Goal: Navigation & Orientation: Find specific page/section

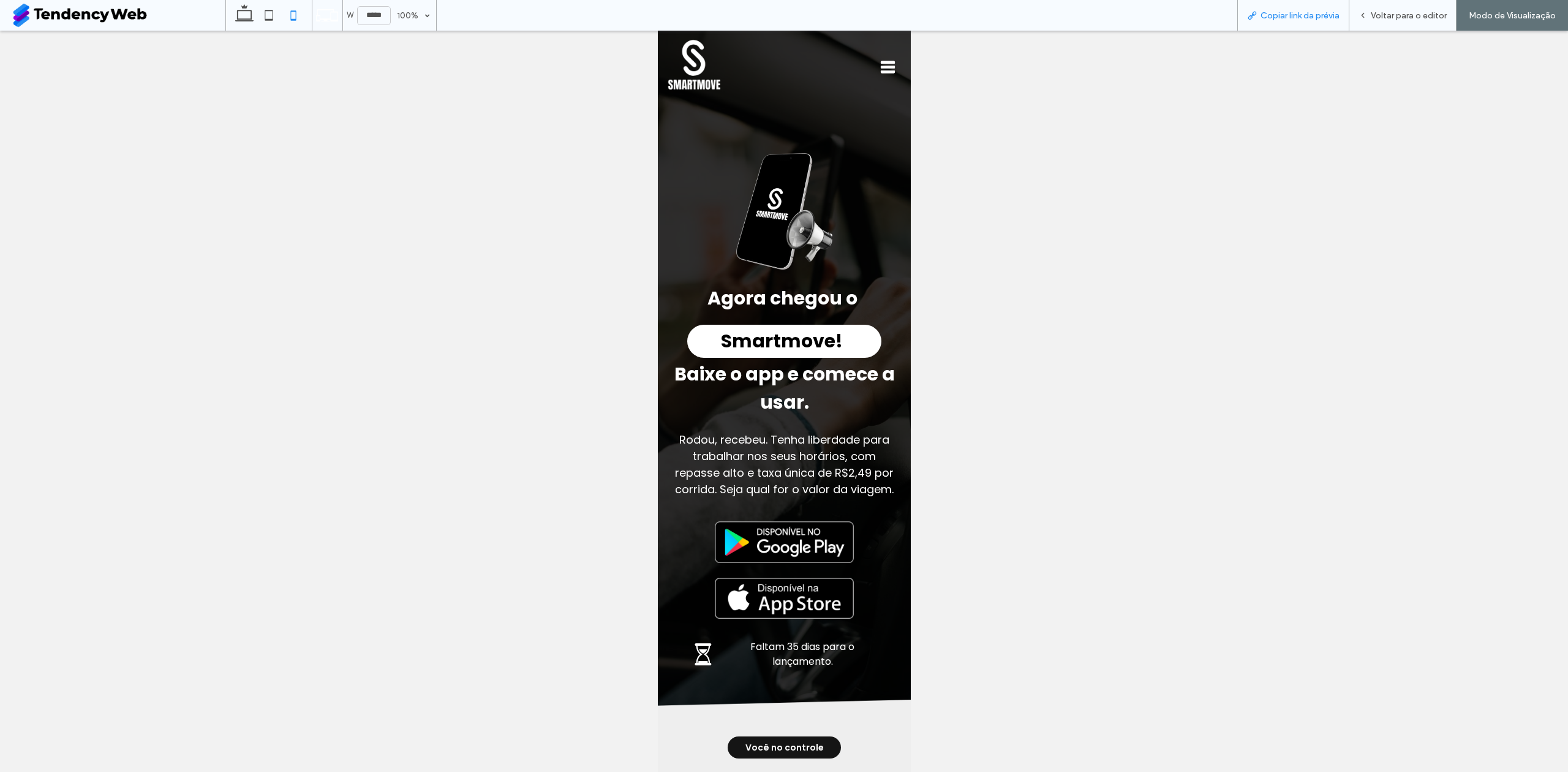
click at [1275, 18] on span "Copiar link da prévia" at bounding box center [1300, 15] width 79 height 10
click at [247, 13] on icon at bounding box center [244, 15] width 24 height 24
type input "******"
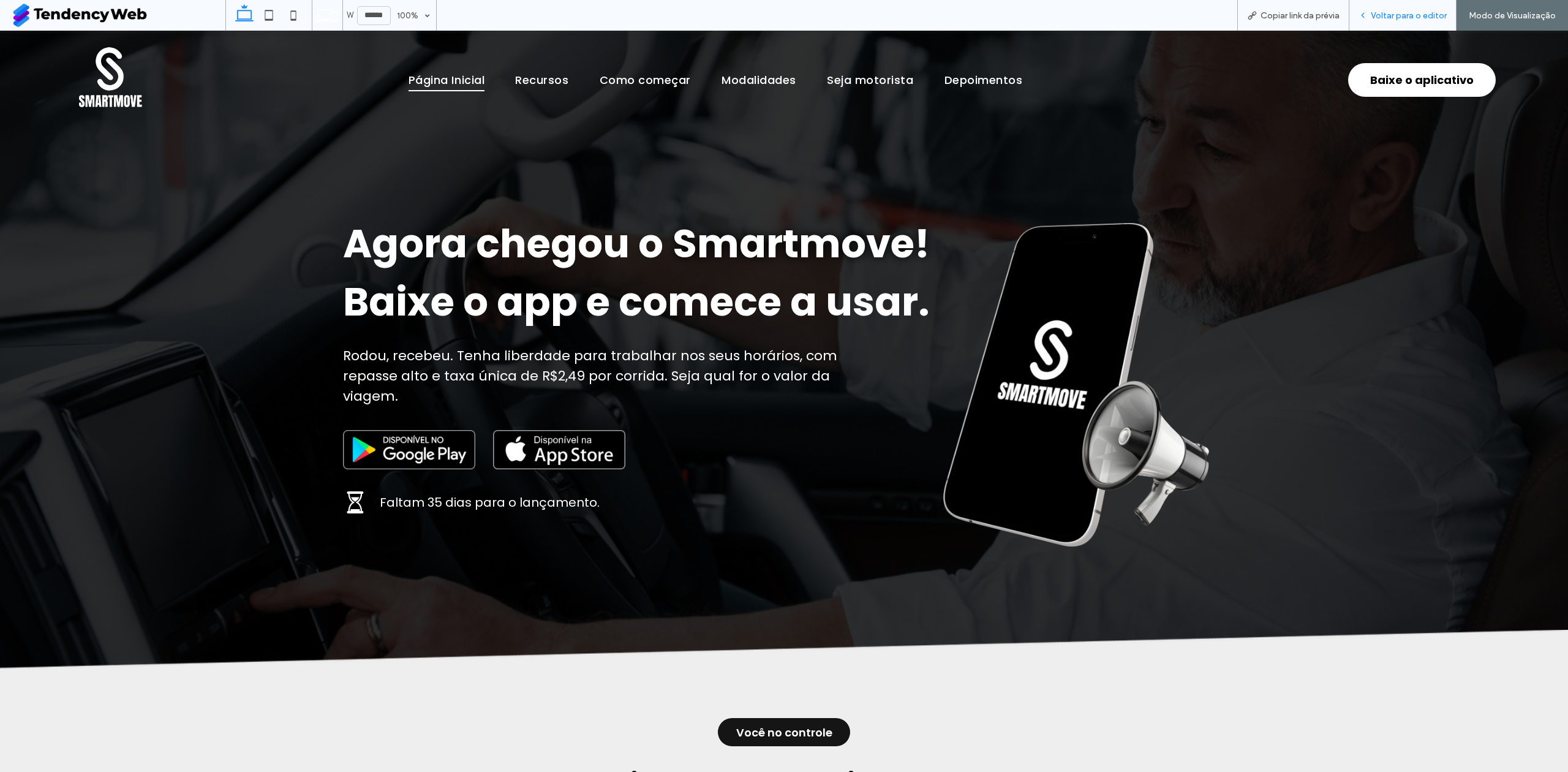
click at [1385, 30] on div "Voltar para o editor" at bounding box center [1403, 15] width 107 height 31
click at [1390, 13] on span "Voltar para o editor" at bounding box center [1408, 15] width 76 height 10
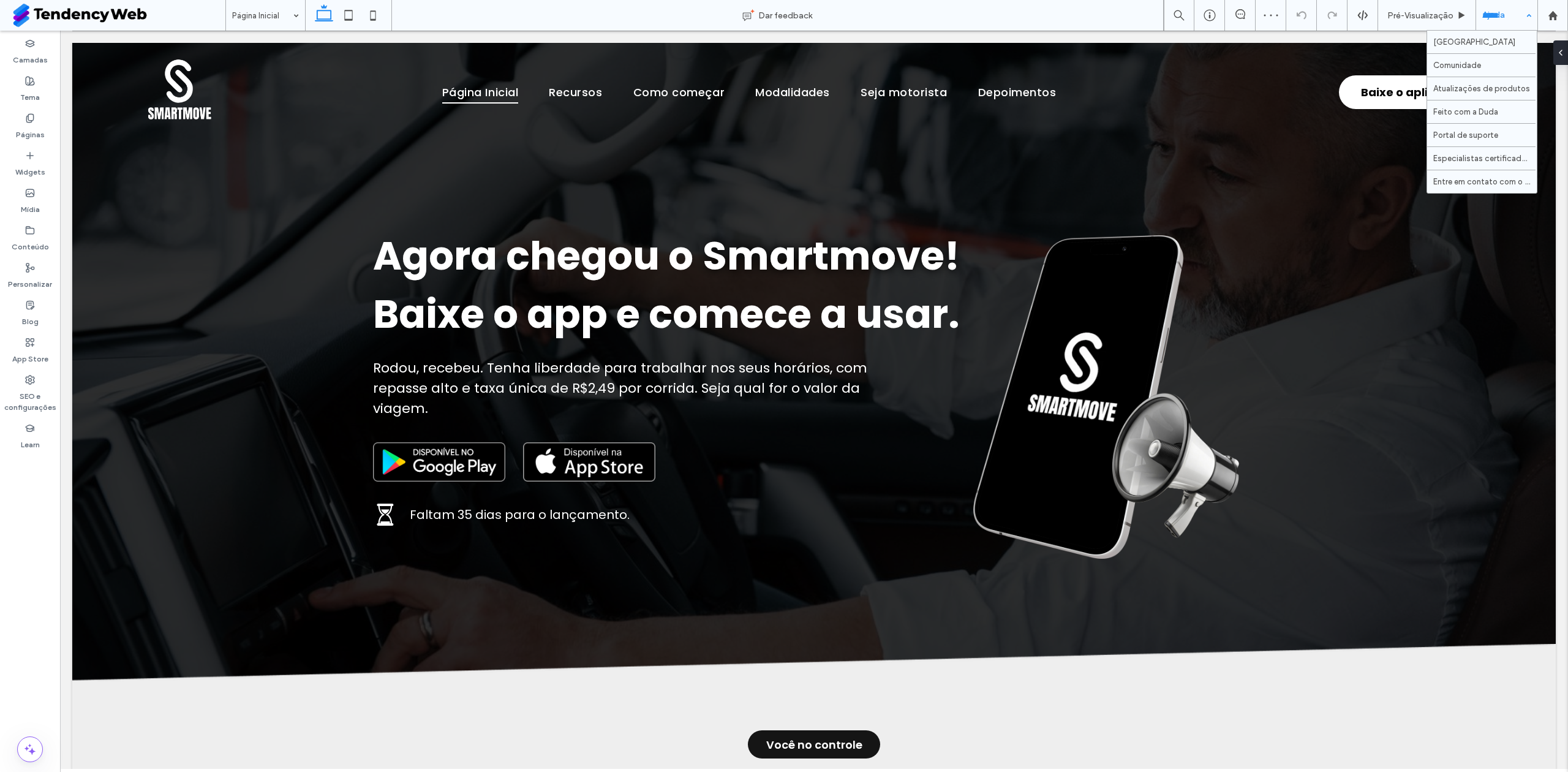
click at [1497, 6] on div "Ajuda" at bounding box center [1506, 15] width 61 height 31
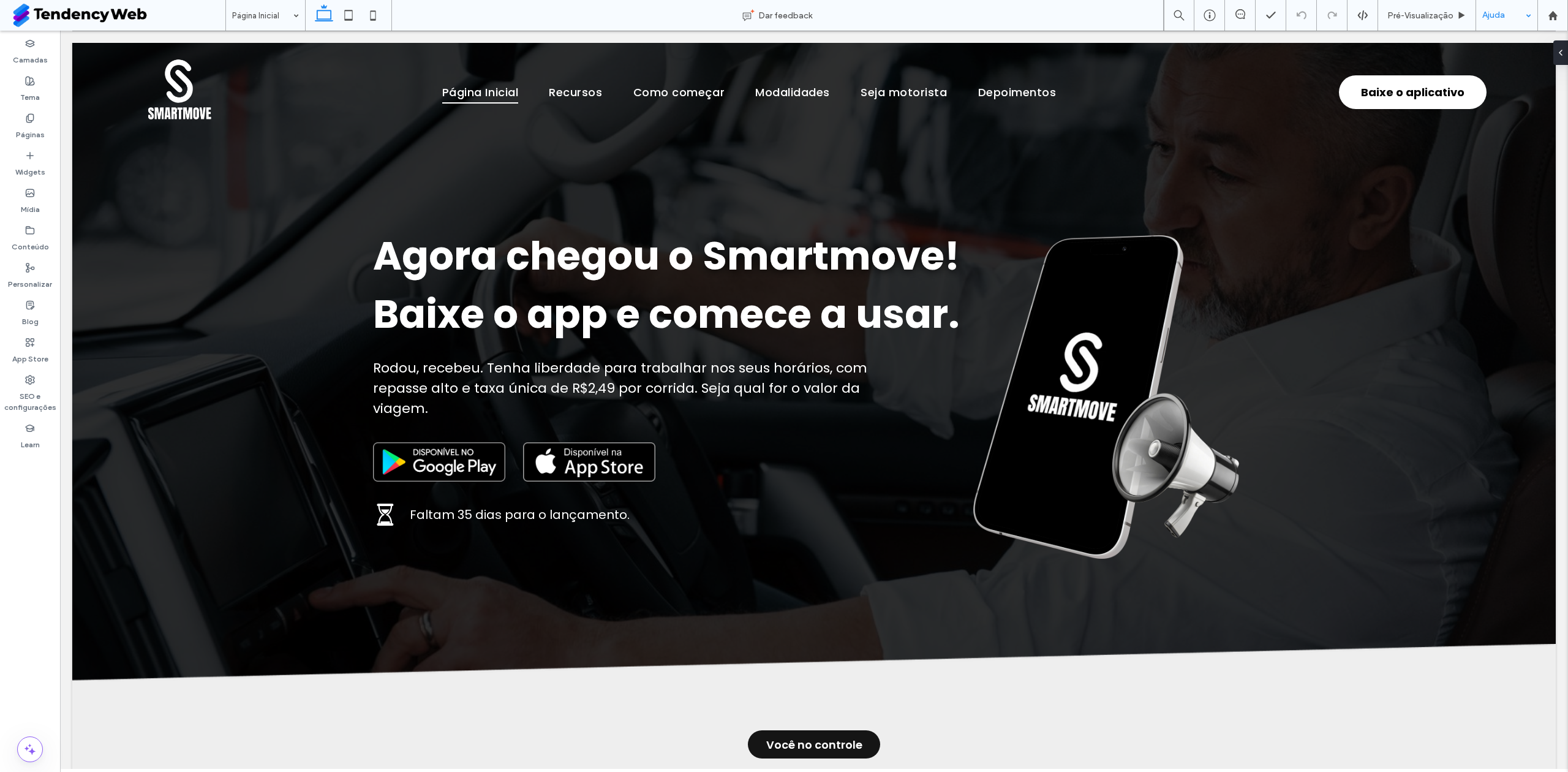
click at [1504, 13] on div "Ajuda" at bounding box center [1506, 15] width 61 height 31
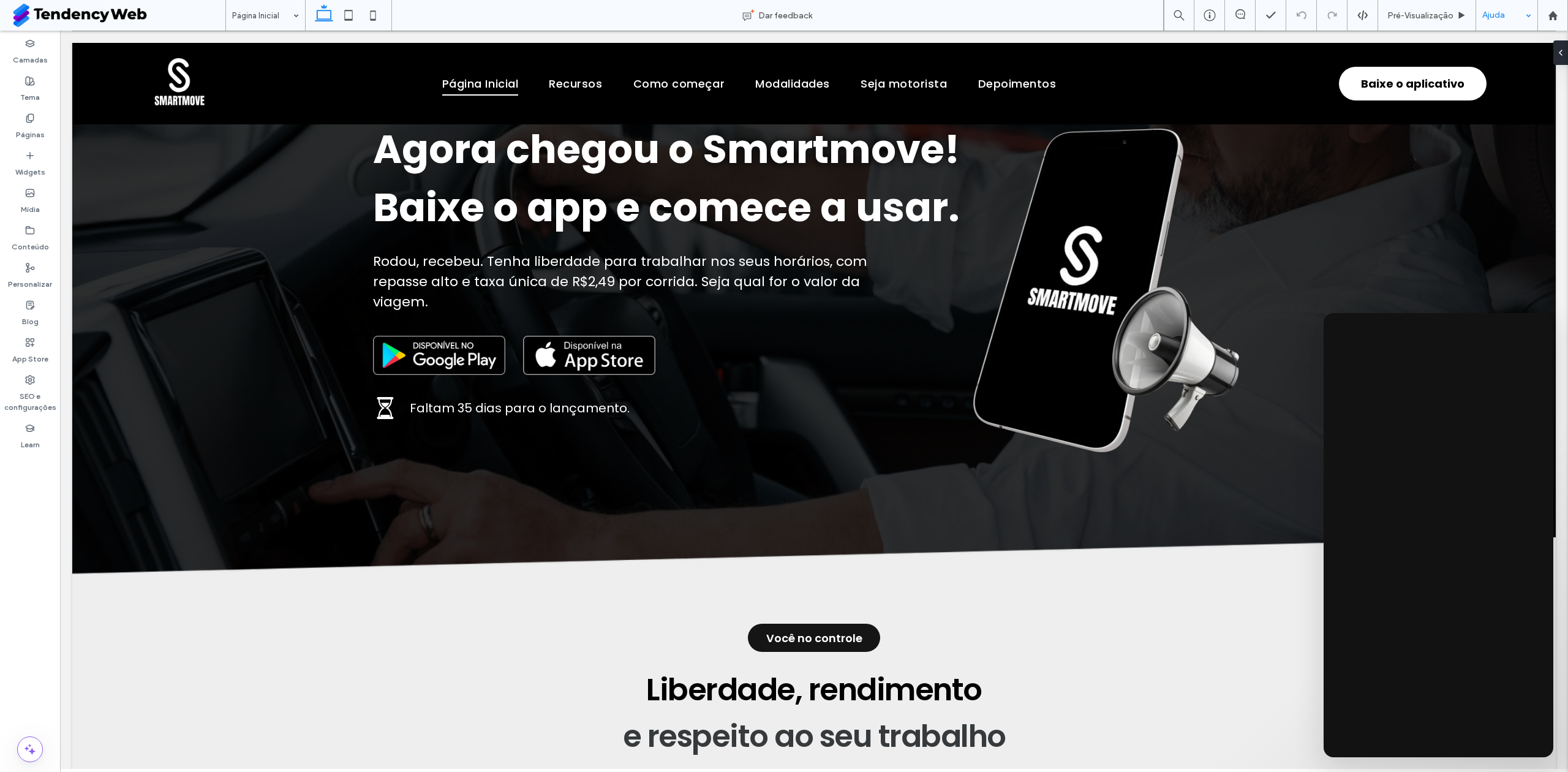
scroll to position [245, 0]
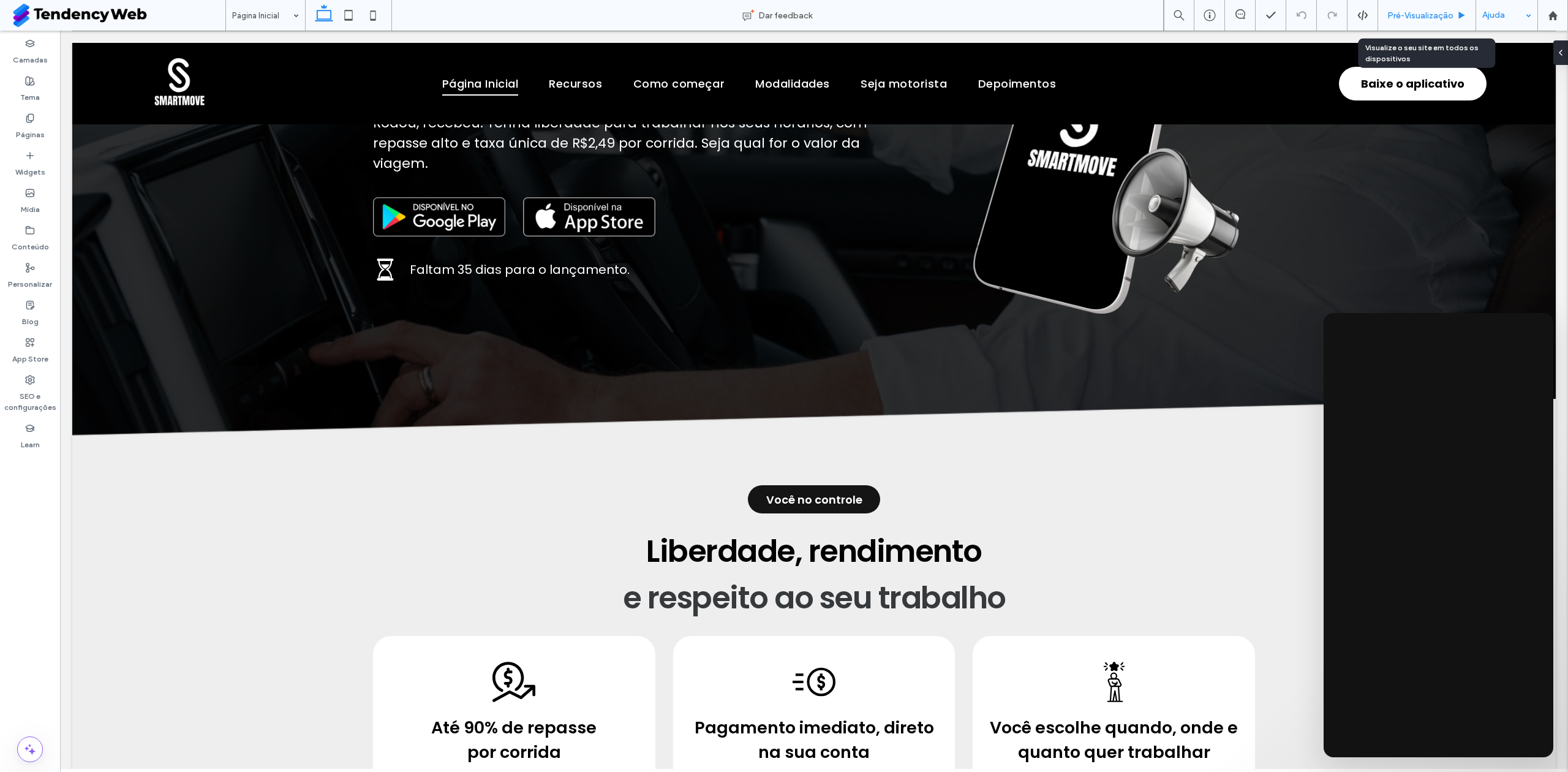
click at [1395, 8] on div "Pré-Visualizaçāo" at bounding box center [1427, 15] width 98 height 31
click at [1393, 13] on span "Pré-Visualizaçāo" at bounding box center [1420, 15] width 66 height 10
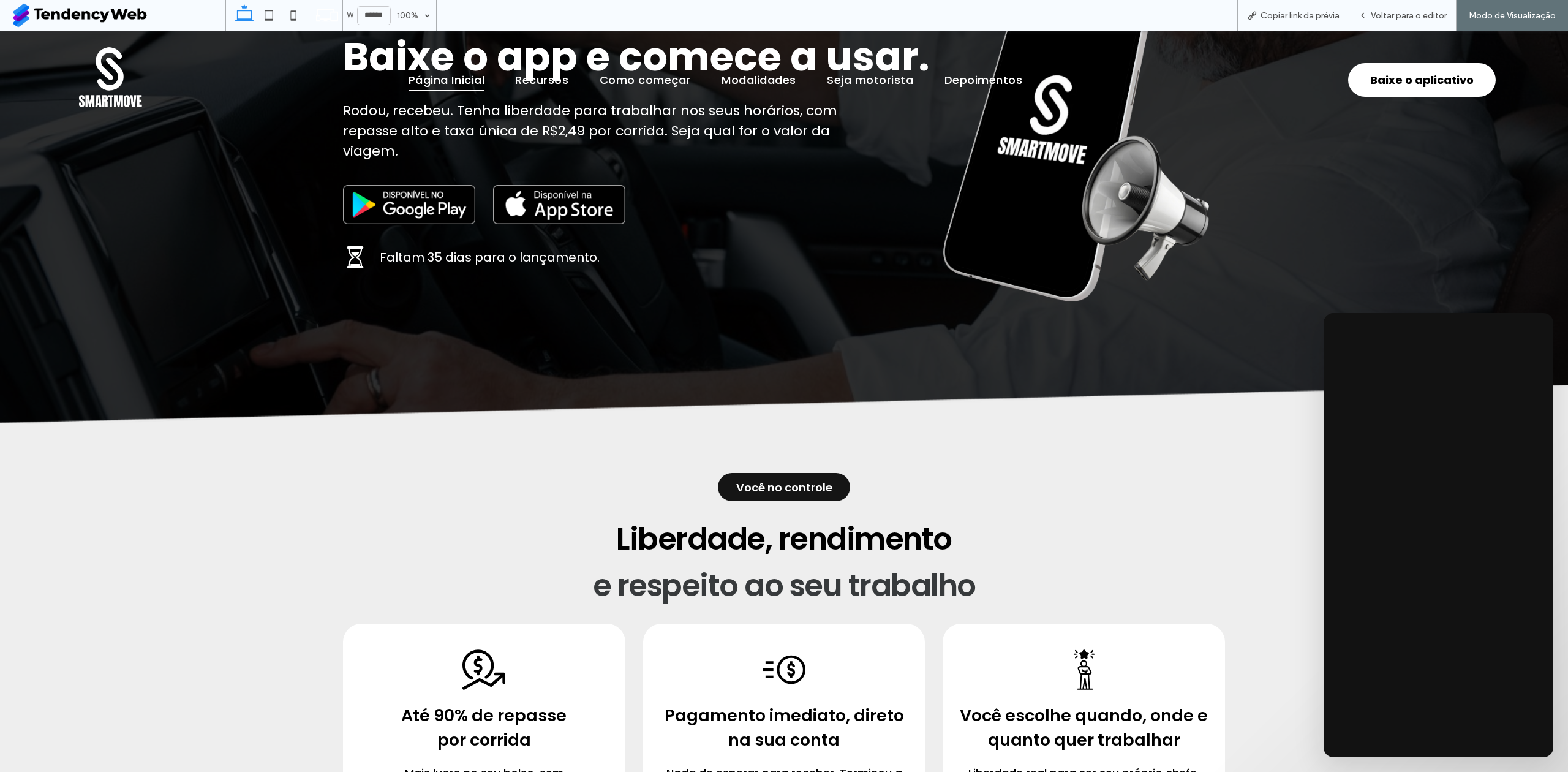
scroll to position [233, 0]
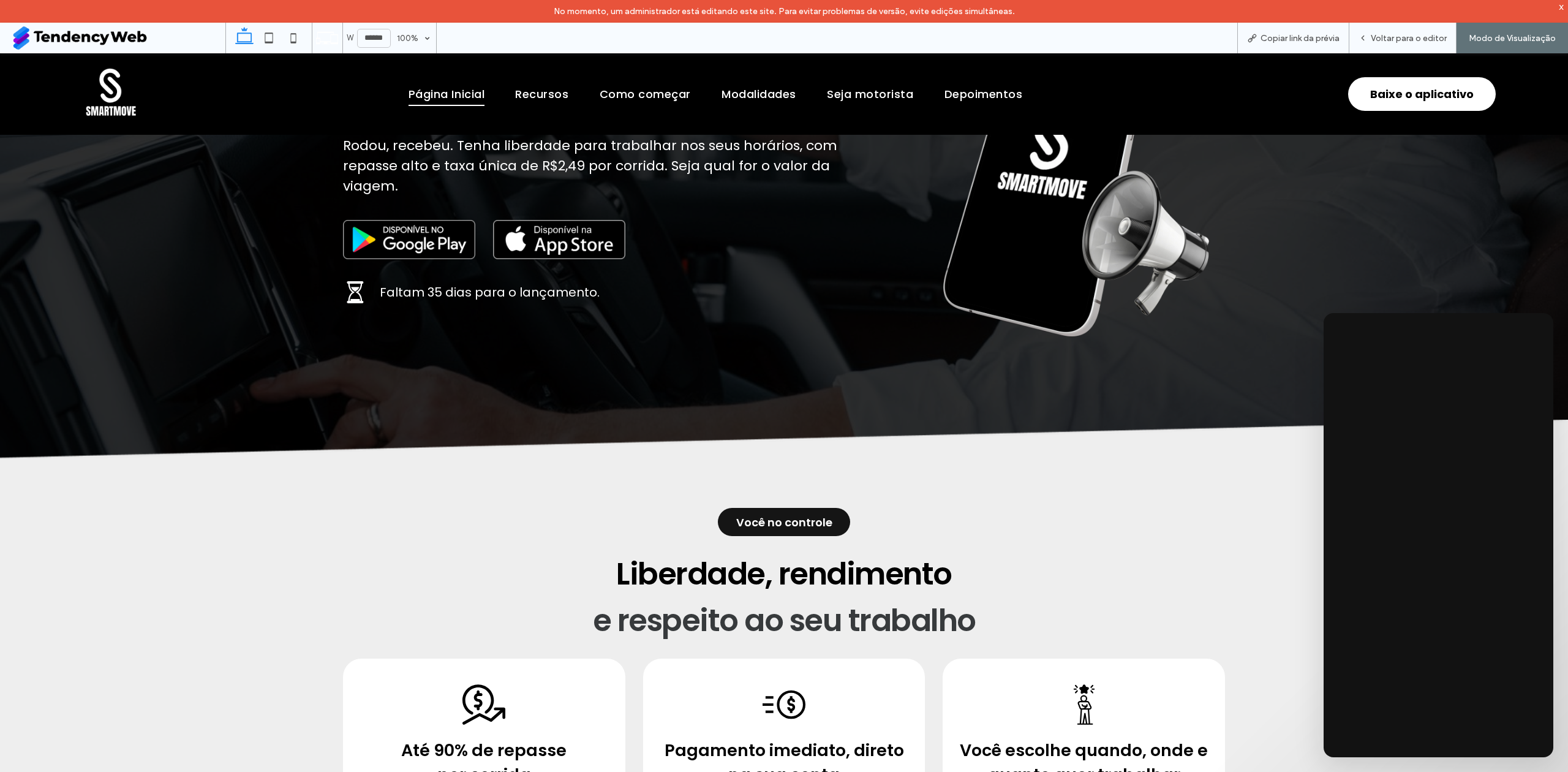
click at [1039, 767] on div "Você escolhe quando, onde e quanto quer trabalhar Liberdade real para ser seu p…" at bounding box center [1084, 757] width 283 height 198
click at [1314, 31] on div "Copiar link da prévia" at bounding box center [1294, 38] width 112 height 31
click at [1305, 33] on span "Copiar link da prévia" at bounding box center [1300, 38] width 79 height 10
click at [1038, 434] on div at bounding box center [783, 422] width 882 height 74
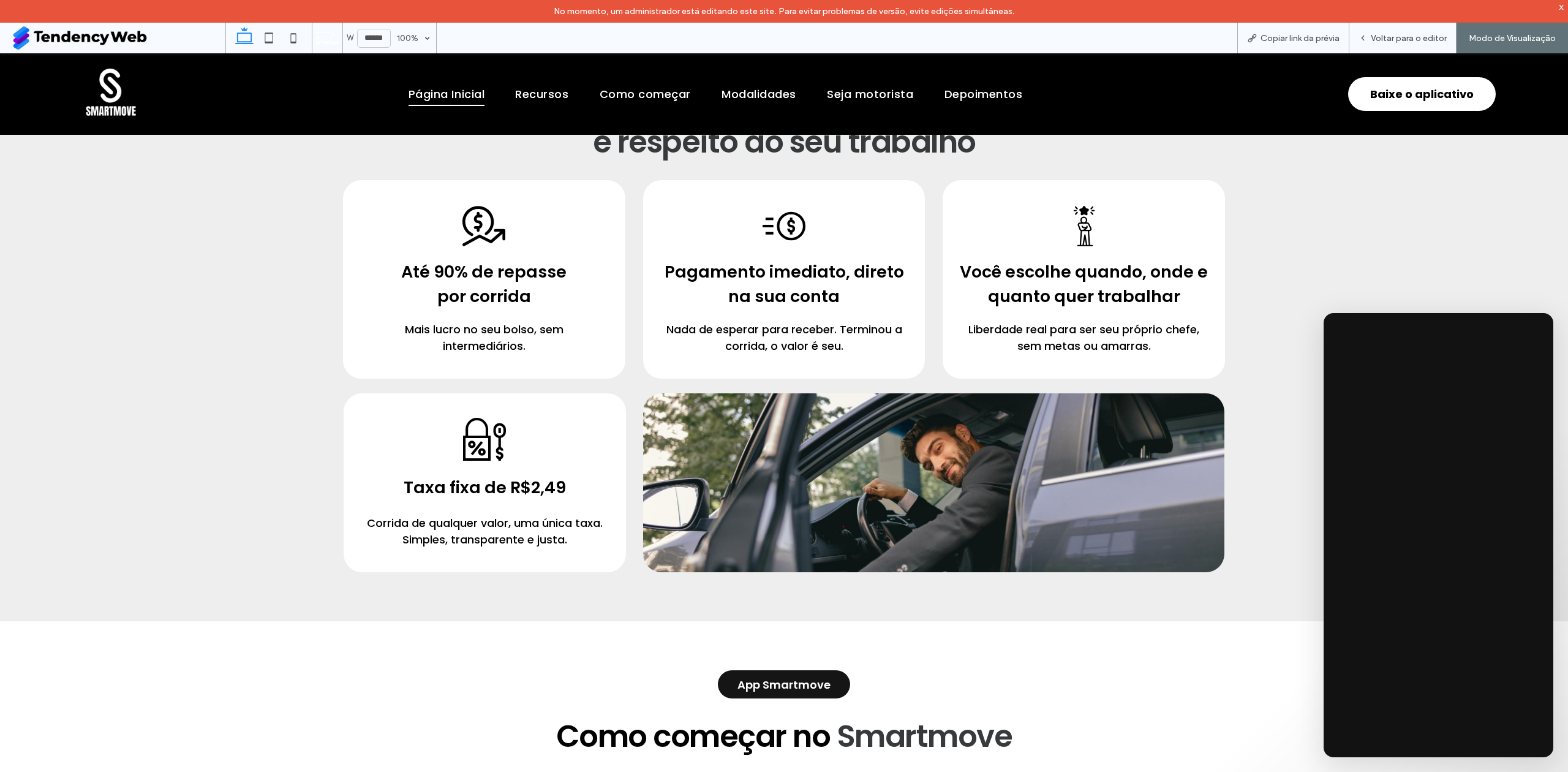
scroll to position [816, 0]
